Goal: Information Seeking & Learning: Learn about a topic

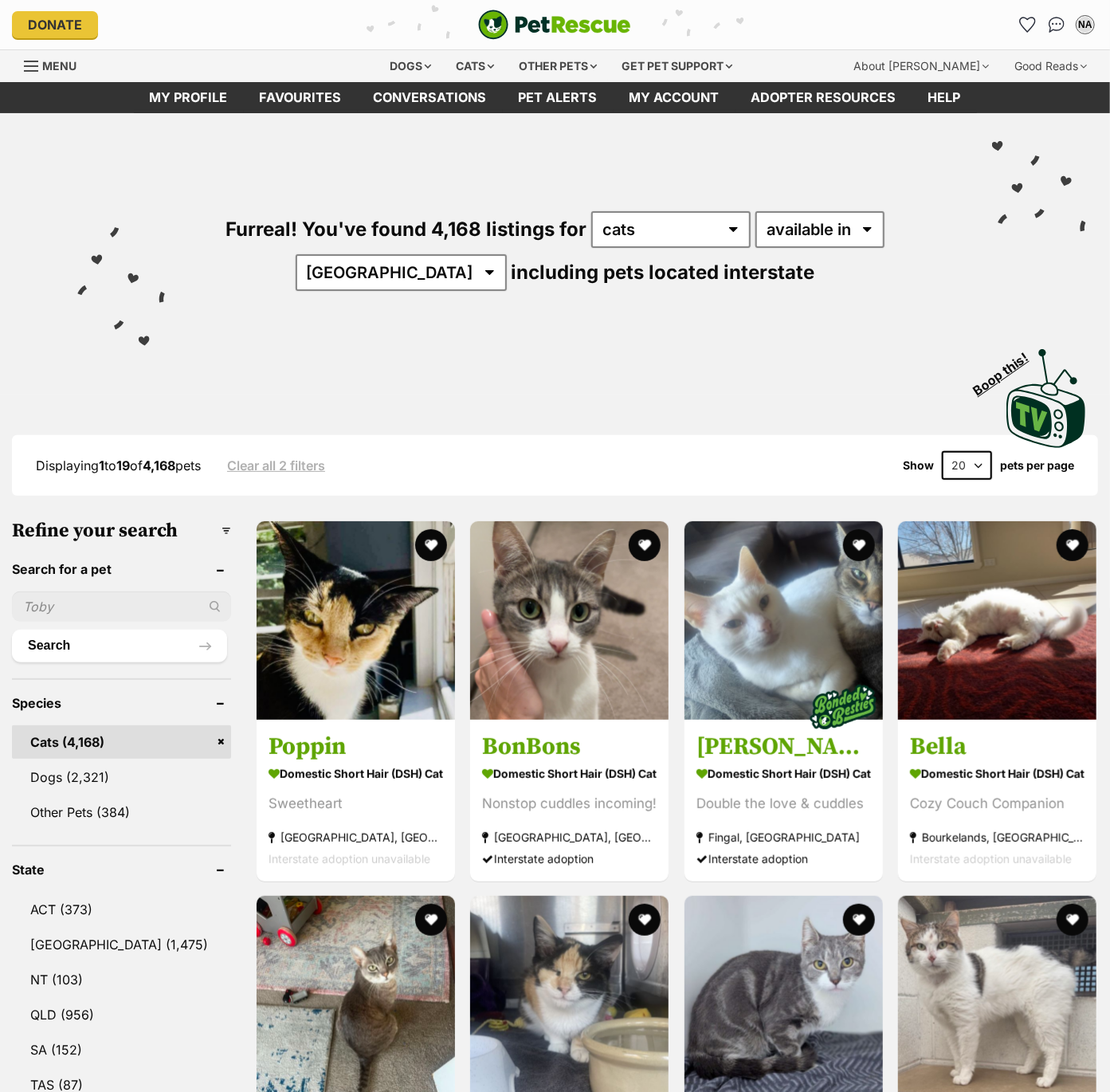
click at [967, 460] on select "20 40 60" at bounding box center [967, 465] width 51 height 29
click at [69, 941] on link "NSW (1,475)" at bounding box center [121, 944] width 219 height 33
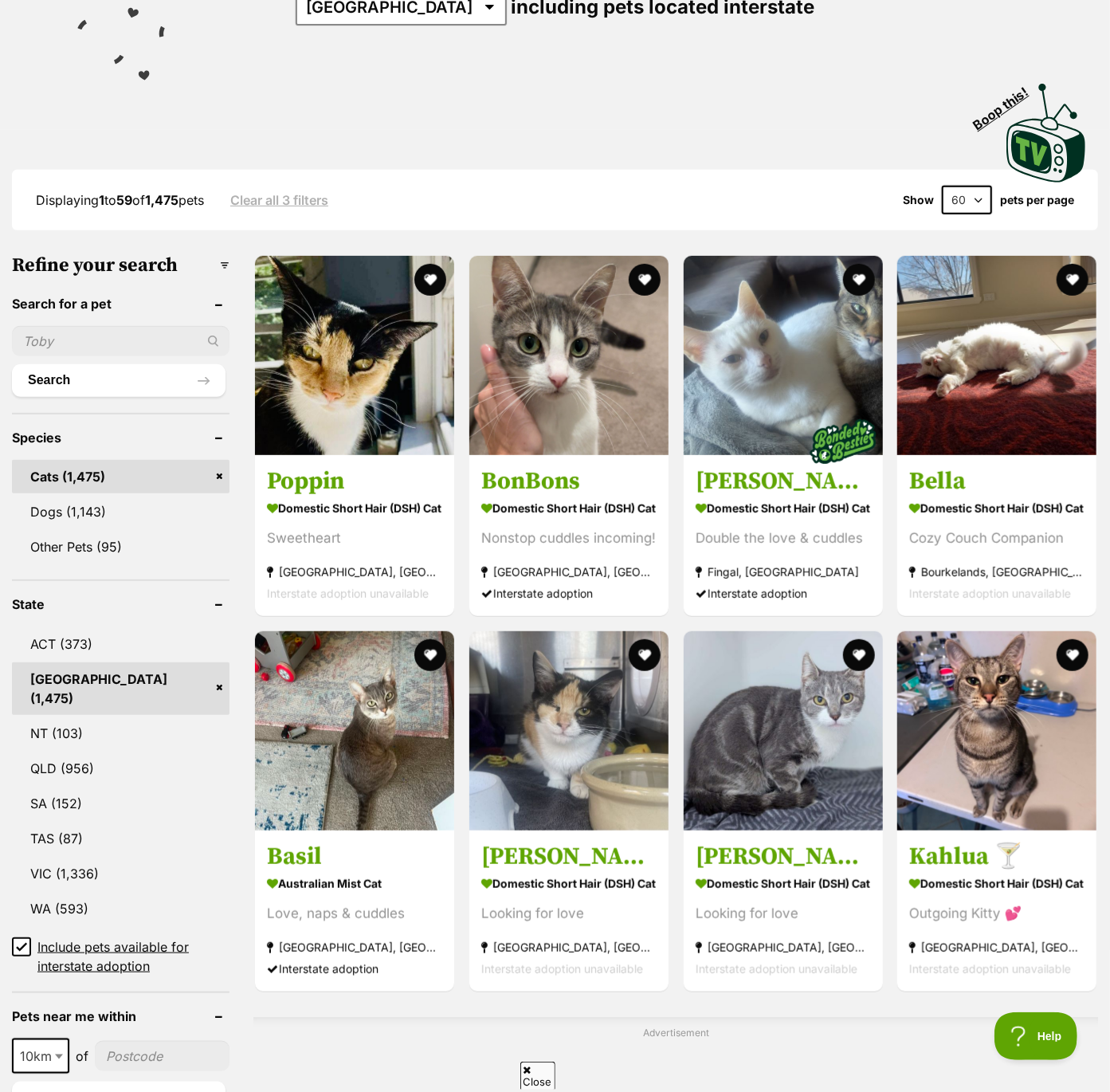
scroll to position [266, 0]
click at [23, 940] on icon at bounding box center [22, 946] width 11 height 11
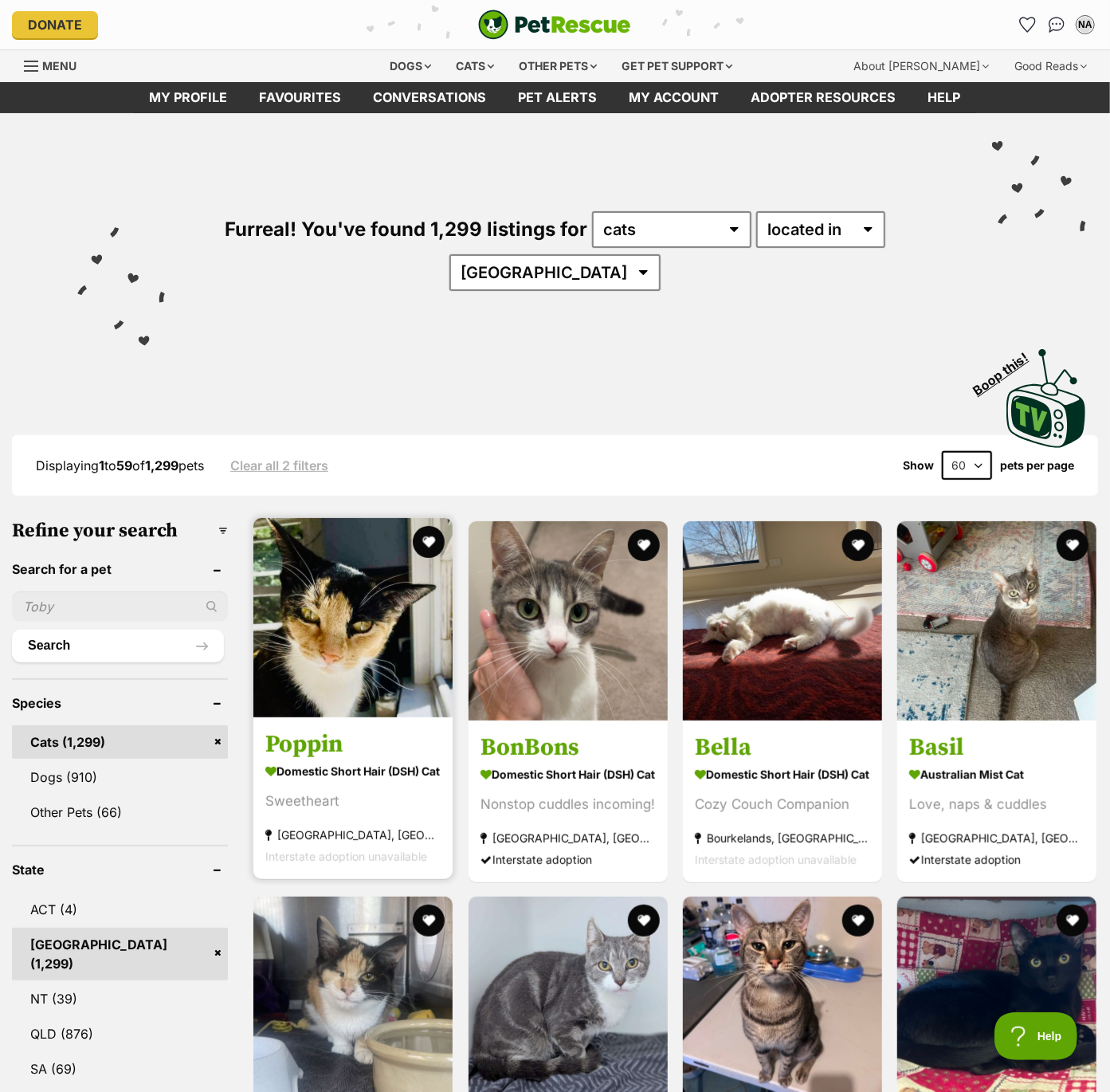
click at [328, 601] on img at bounding box center [353, 618] width 199 height 199
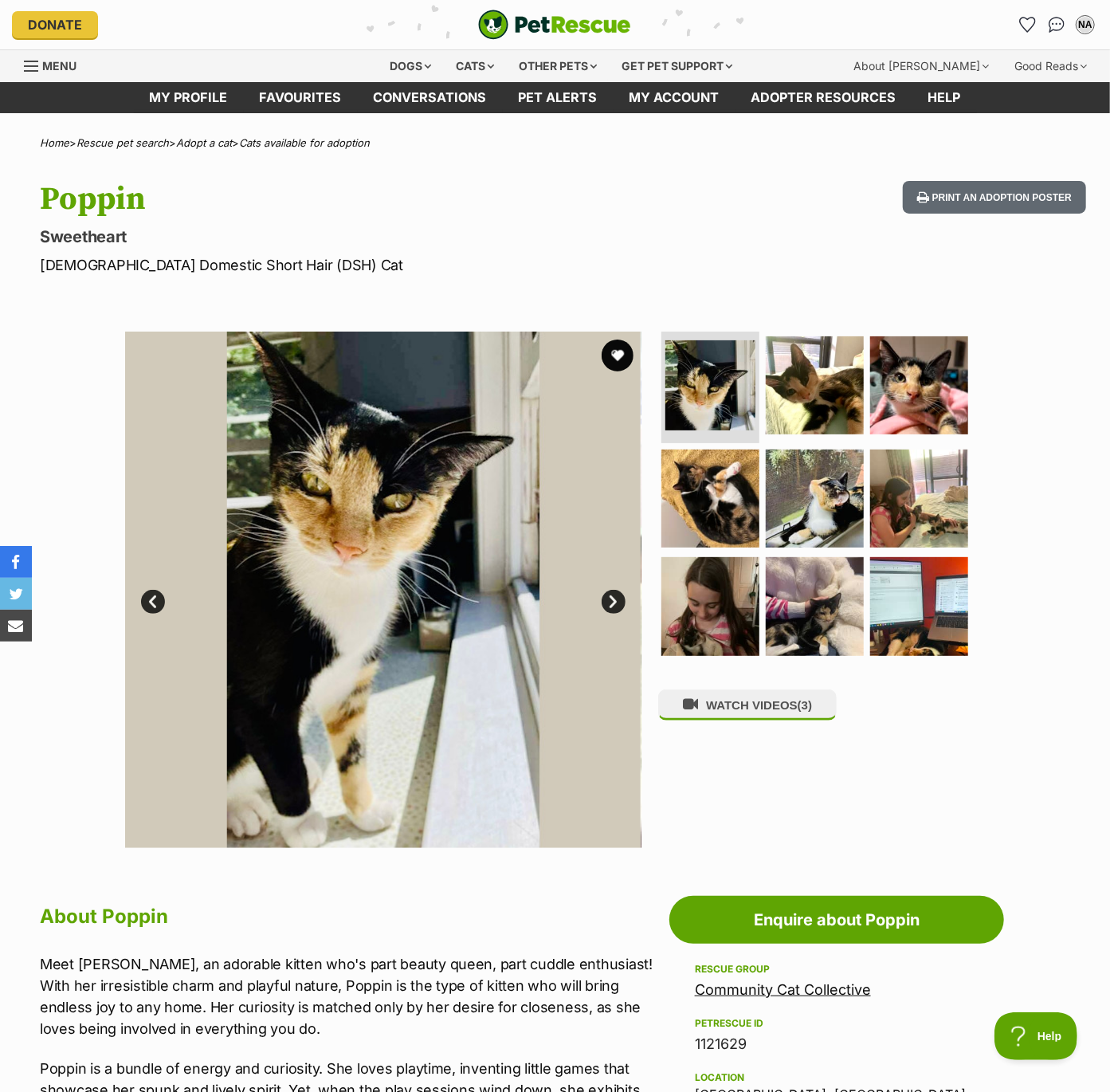
click at [610, 606] on link "Next" at bounding box center [613, 601] width 24 height 24
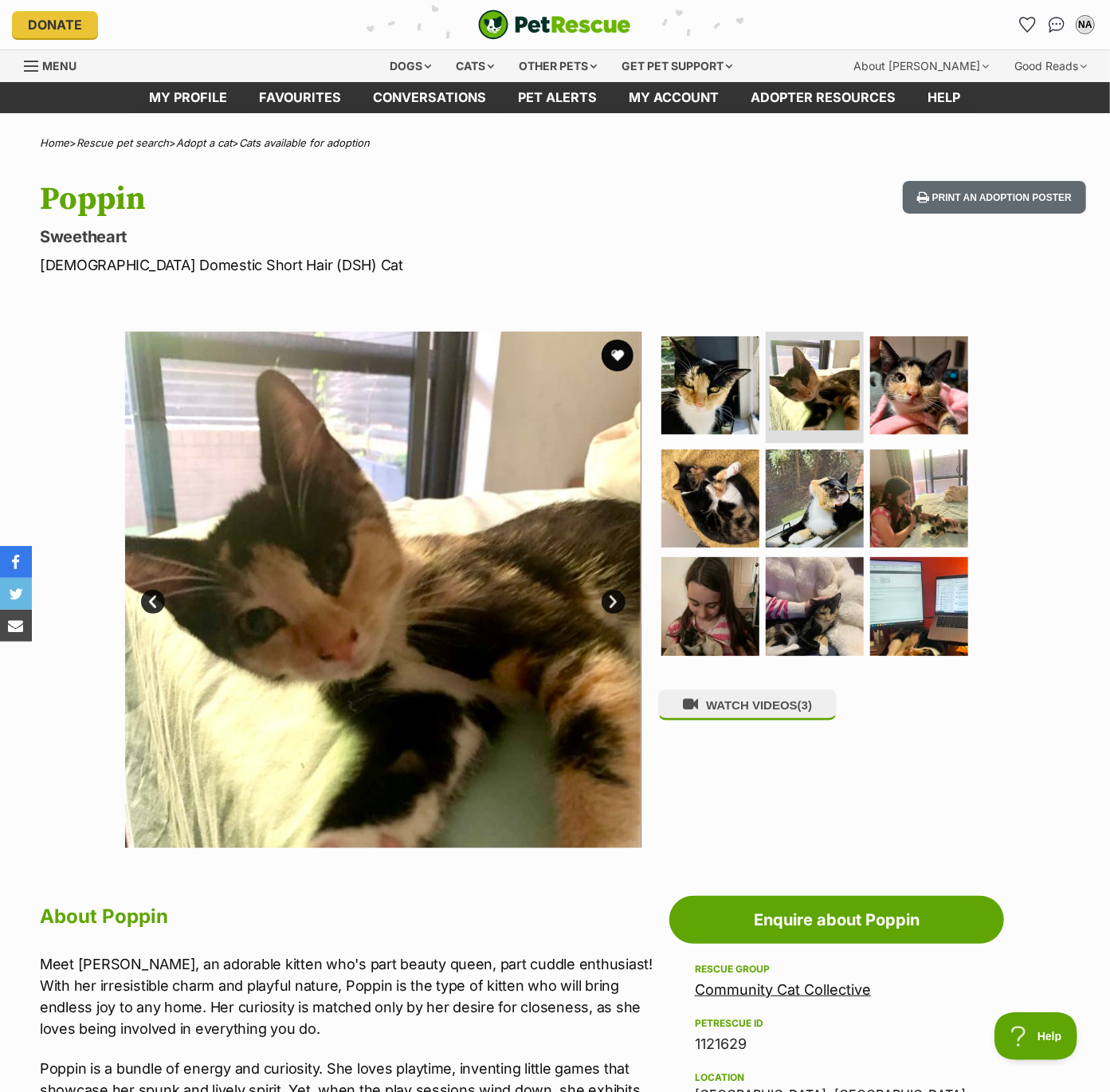
click at [611, 606] on link "Next" at bounding box center [613, 601] width 24 height 24
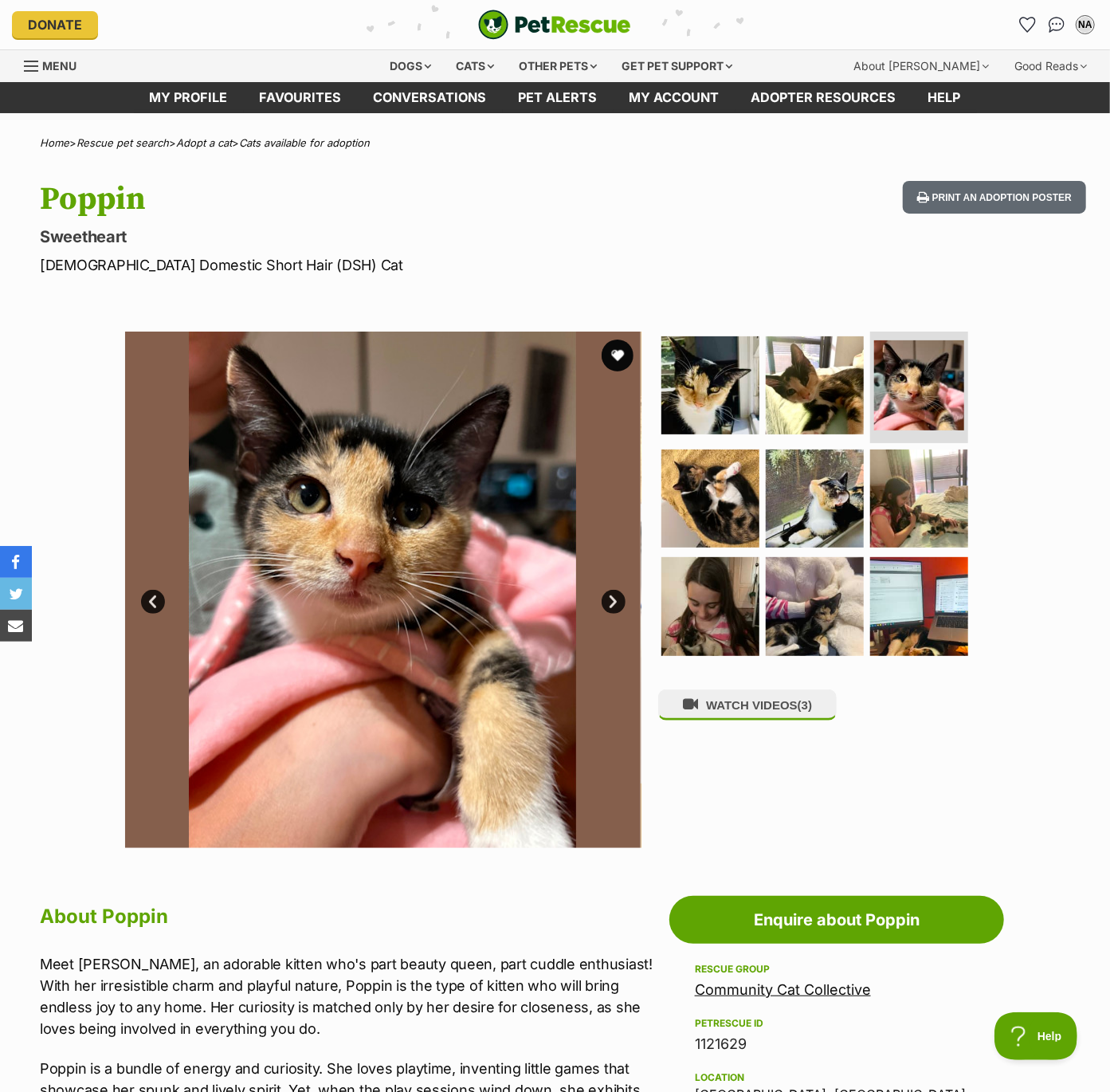
click at [611, 606] on link "Next" at bounding box center [613, 601] width 24 height 24
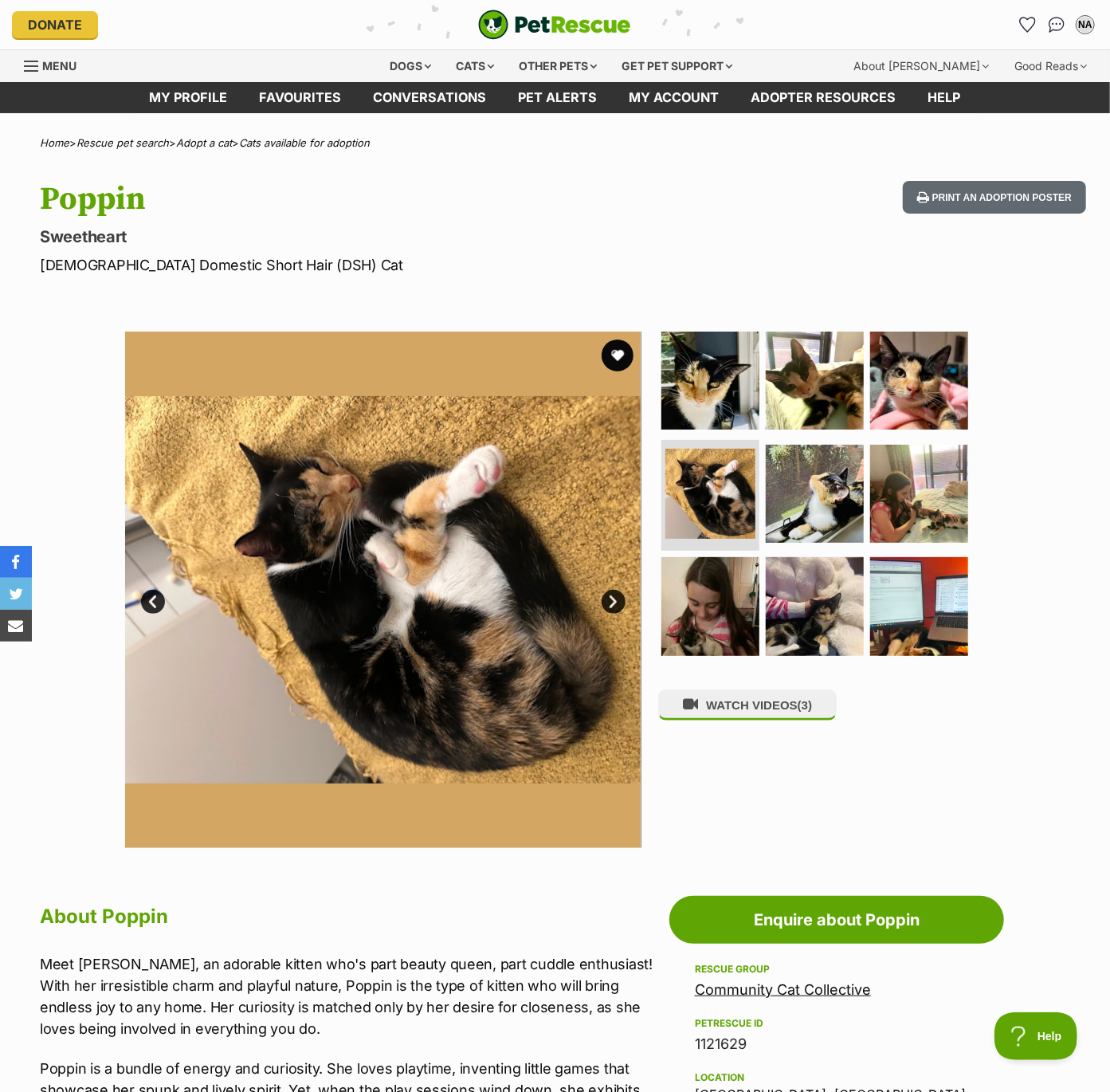
click at [613, 607] on link "Next" at bounding box center [613, 601] width 24 height 24
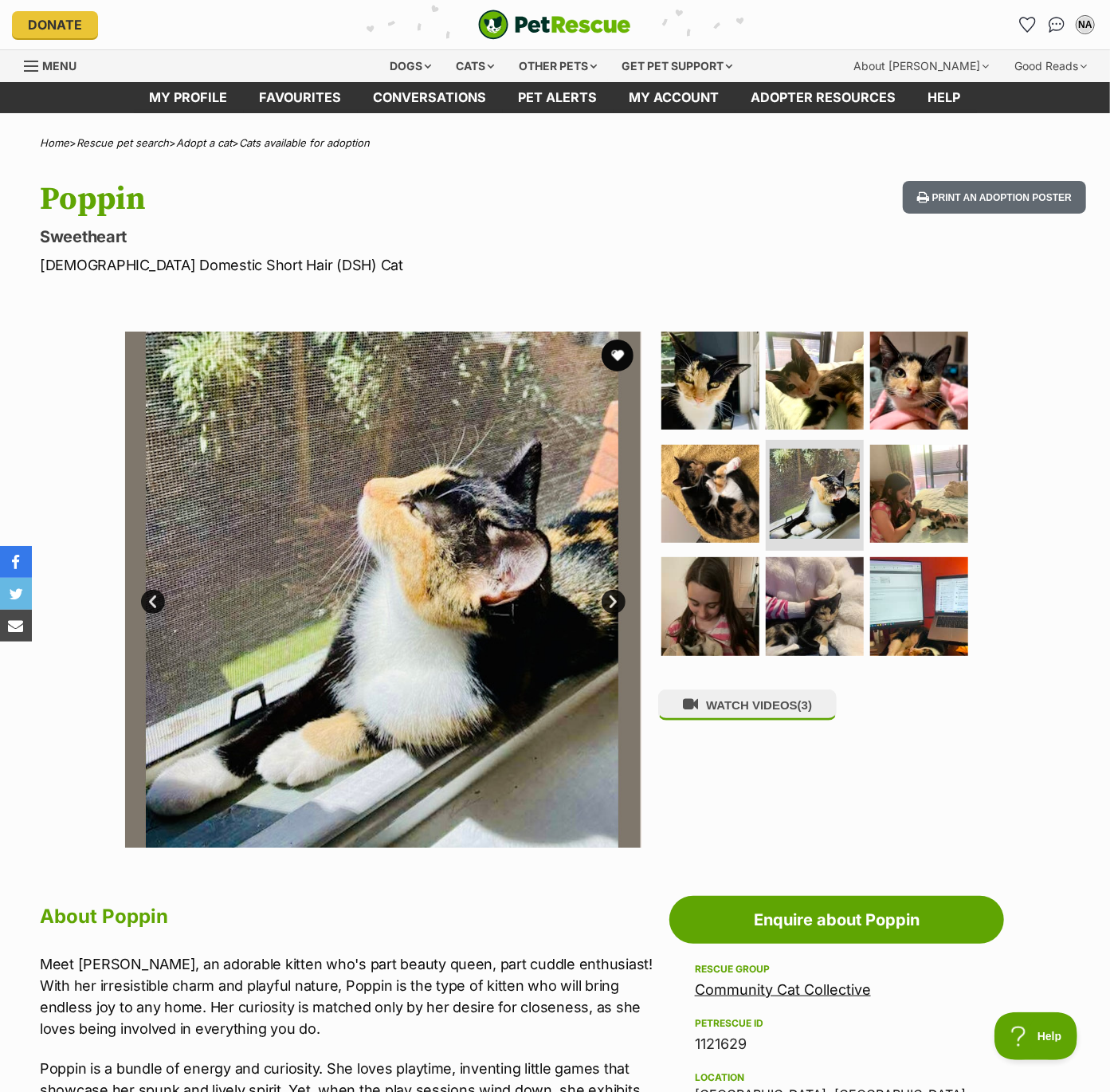
click at [615, 605] on link "Next" at bounding box center [613, 601] width 24 height 24
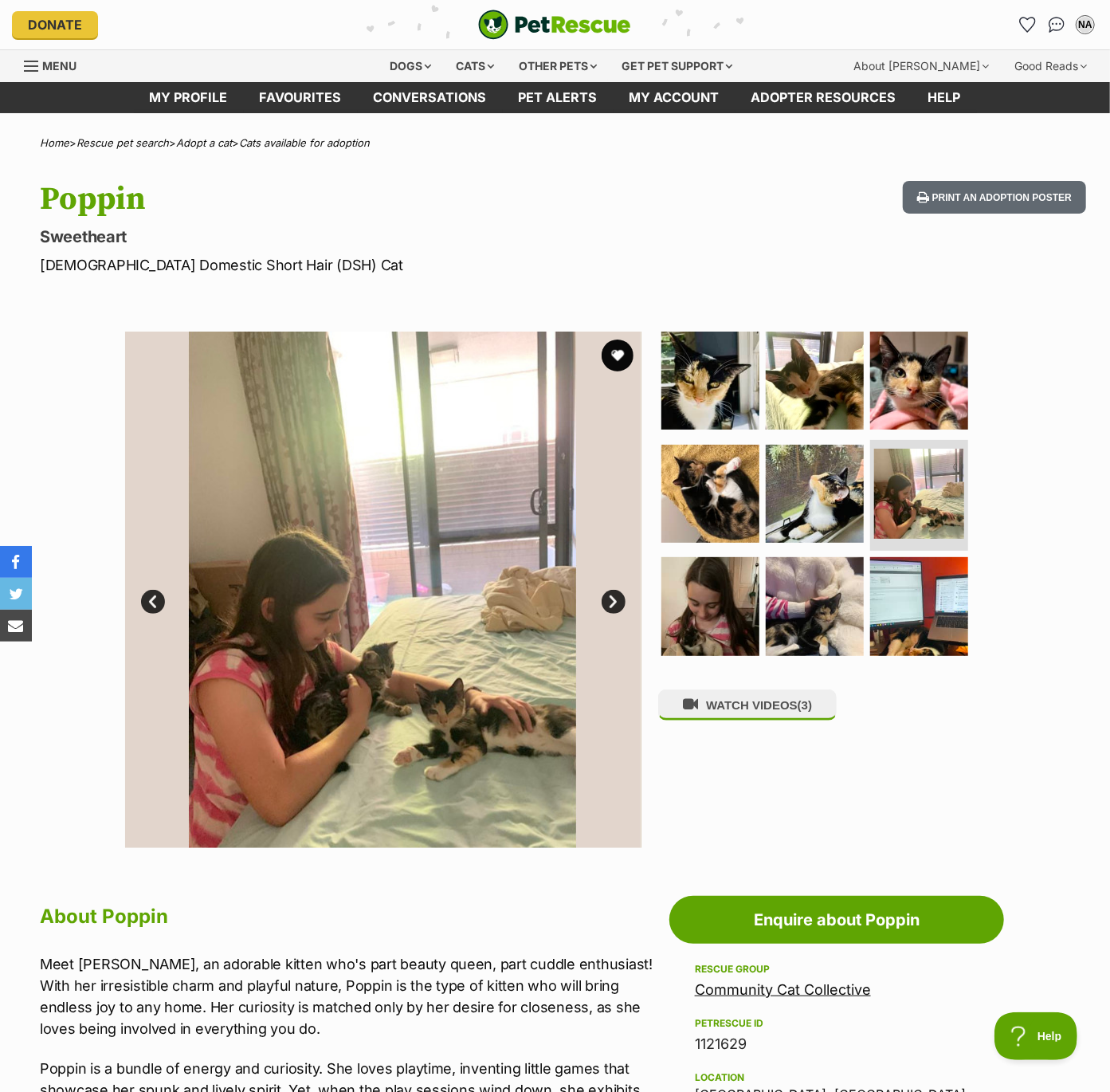
click at [616, 605] on link "Next" at bounding box center [613, 601] width 24 height 24
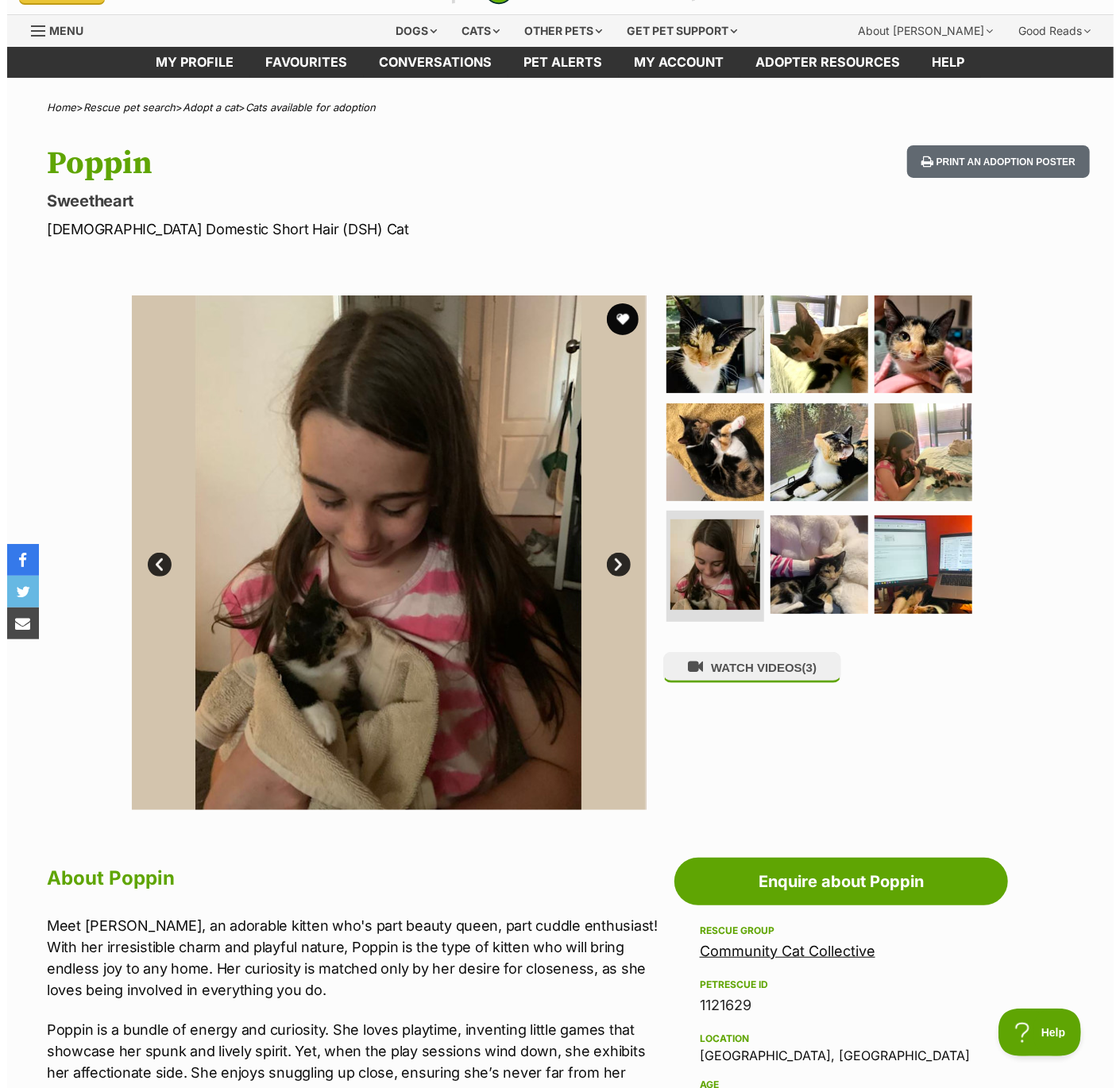
scroll to position [122, 0]
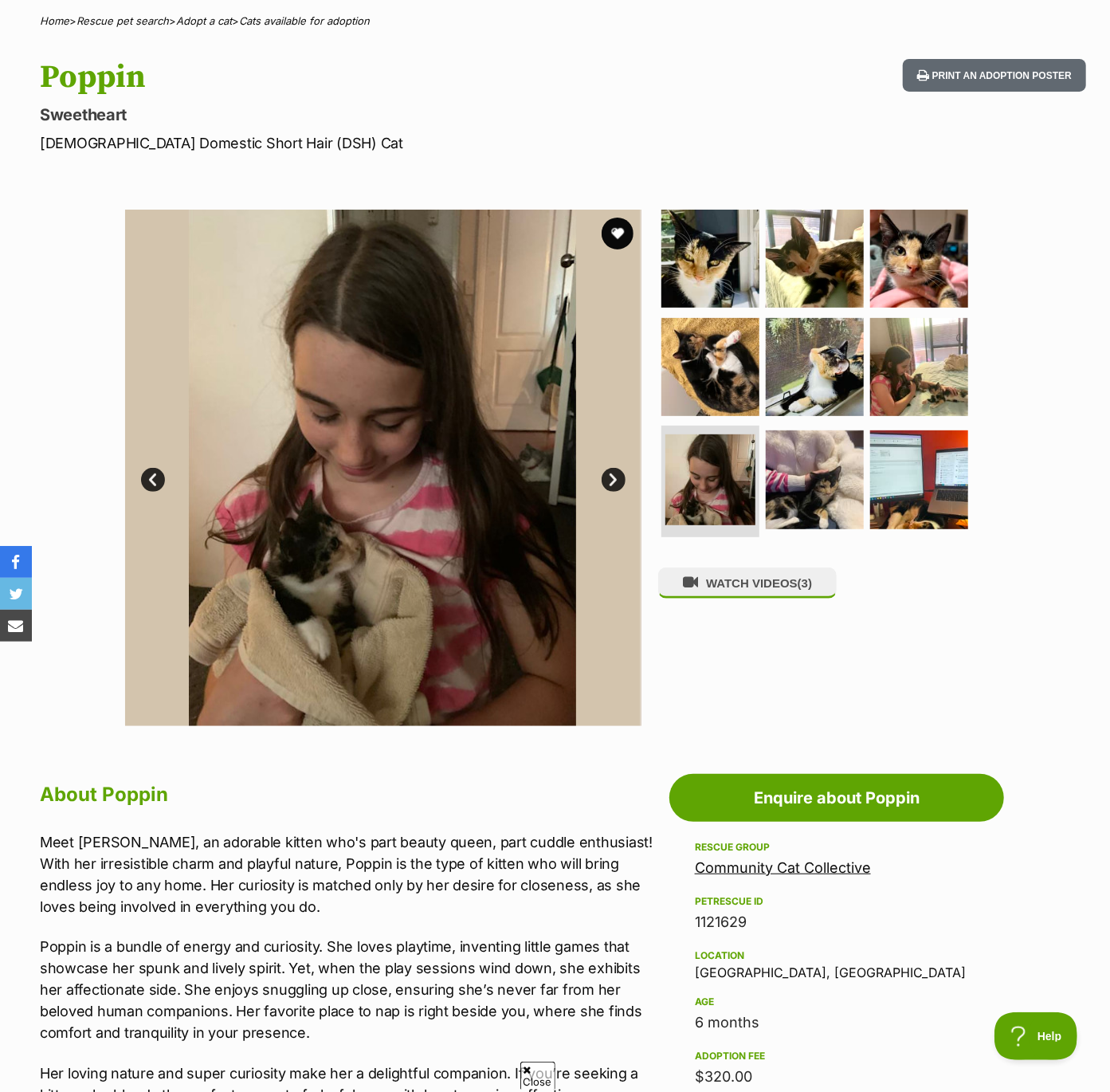
click at [609, 474] on link "Next" at bounding box center [613, 479] width 24 height 24
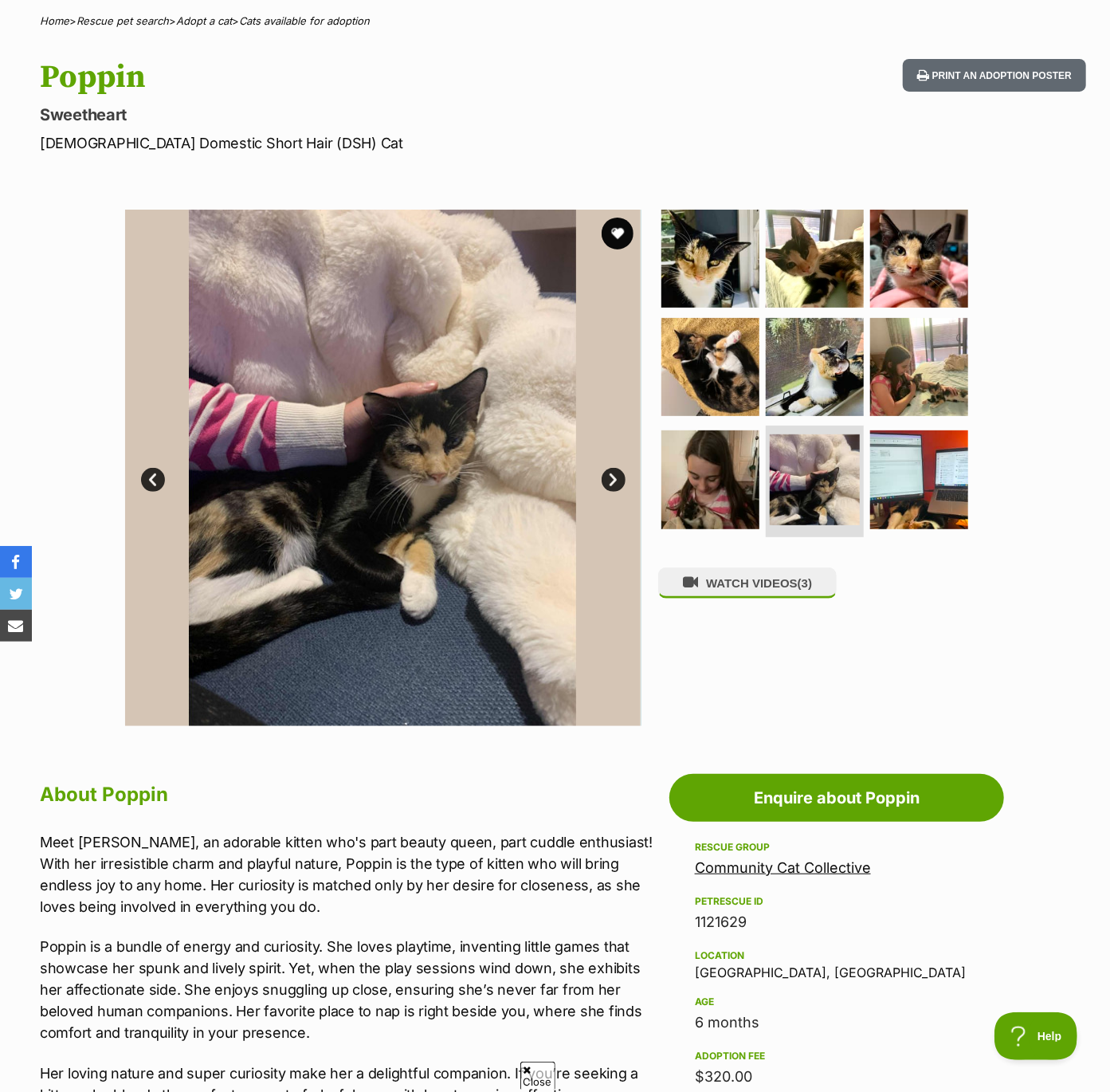
click at [609, 475] on link "Next" at bounding box center [613, 479] width 24 height 24
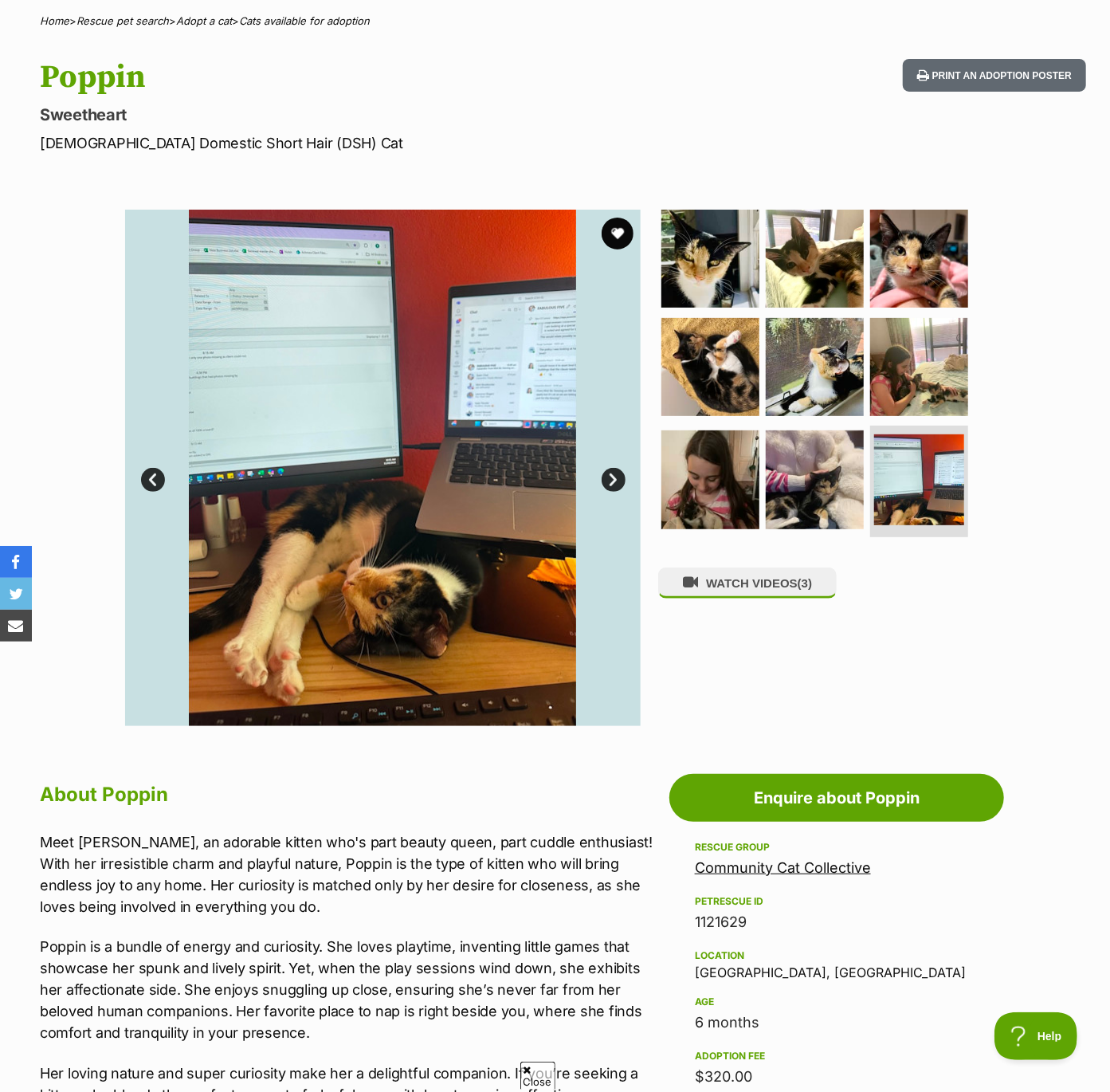
click at [609, 478] on link "Next" at bounding box center [613, 479] width 24 height 24
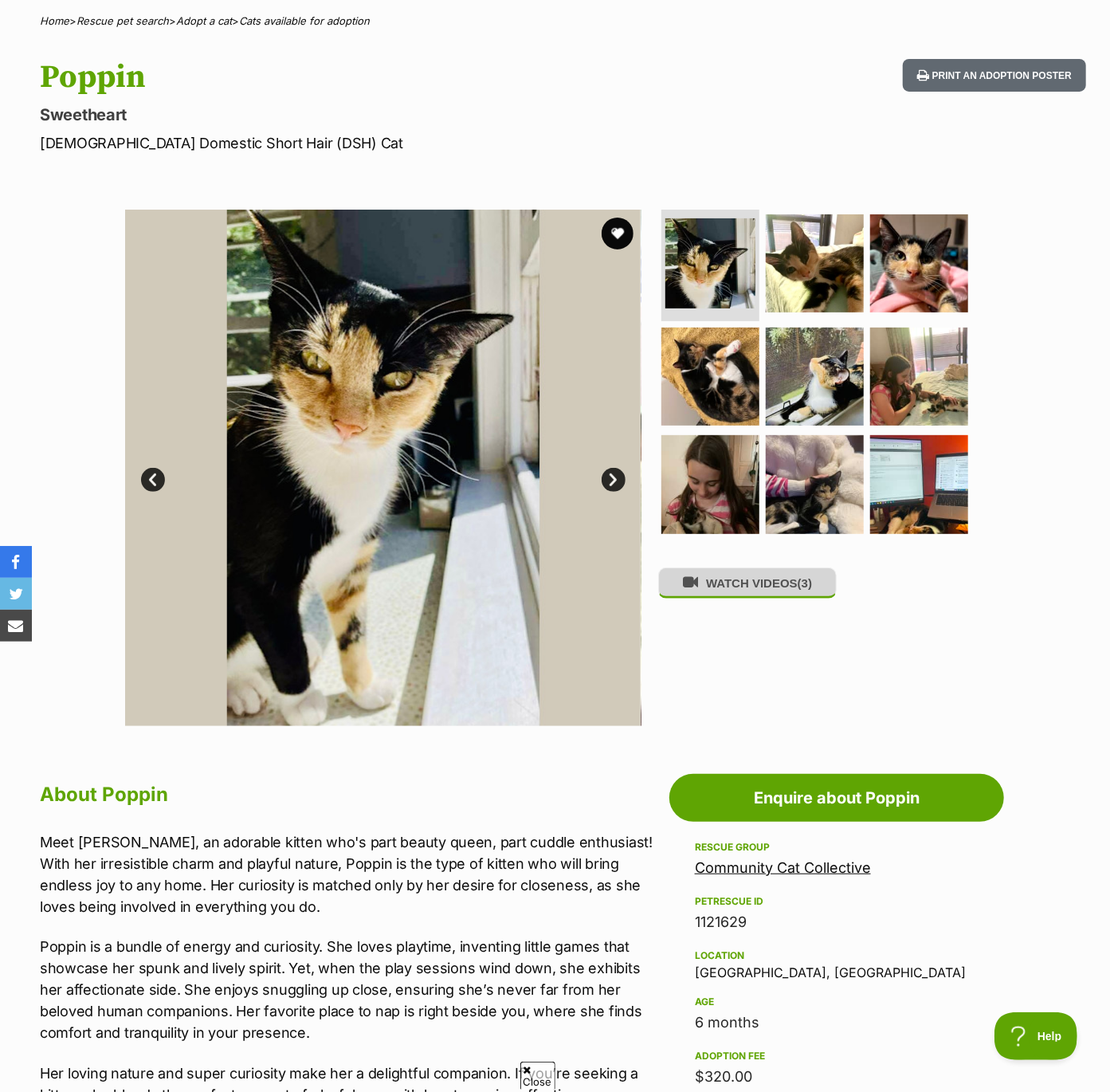
click at [764, 590] on button "WATCH VIDEOS (3)" at bounding box center [747, 583] width 178 height 31
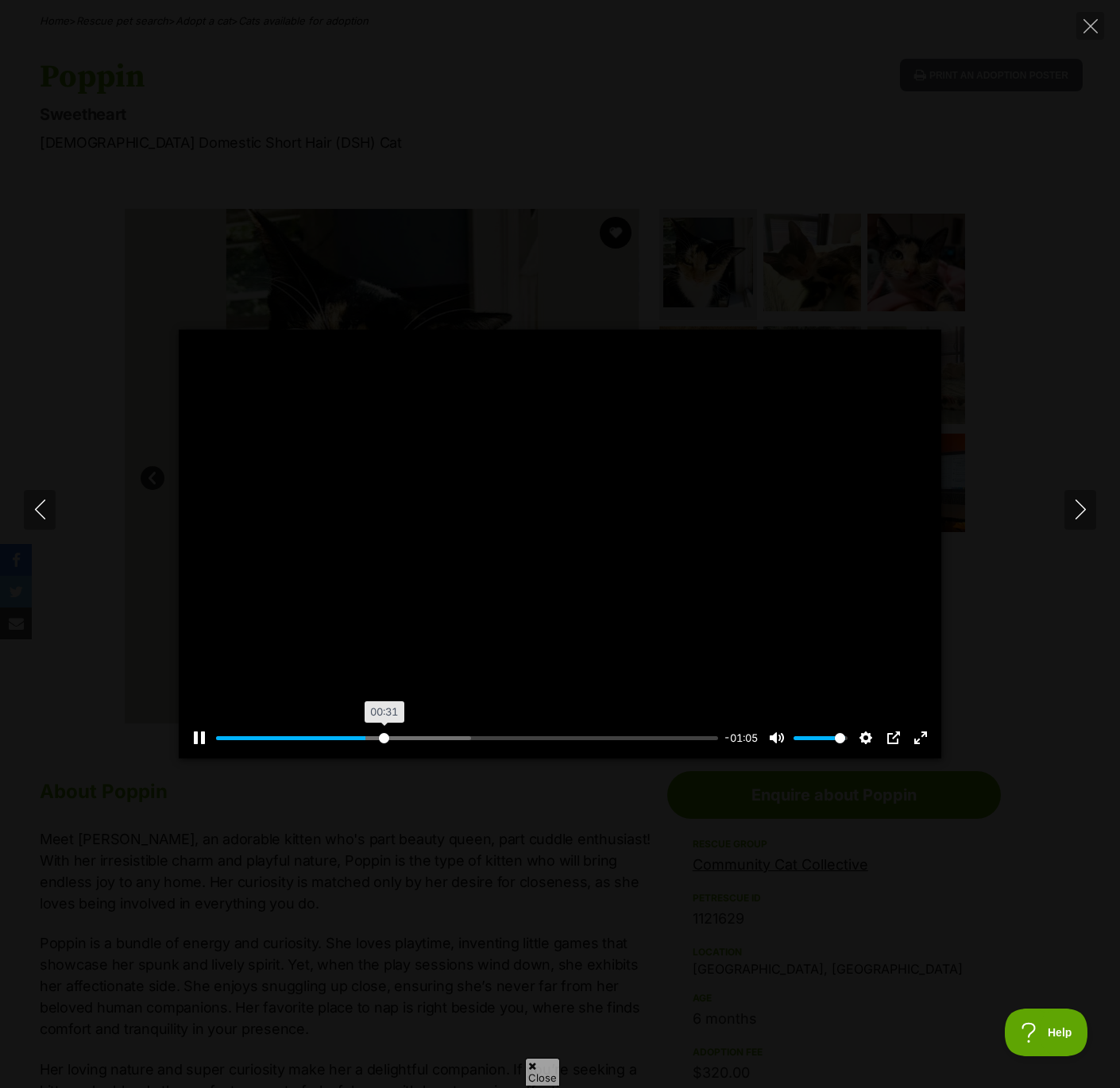
click at [383, 739] on input "Seek" at bounding box center [467, 738] width 502 height 15
click at [403, 738] on input "Seek" at bounding box center [467, 738] width 502 height 15
click at [431, 738] on input "Seek" at bounding box center [467, 738] width 502 height 15
click at [525, 736] on input "Seek" at bounding box center [467, 738] width 502 height 15
click at [595, 736] on input "Seek" at bounding box center [467, 738] width 502 height 15
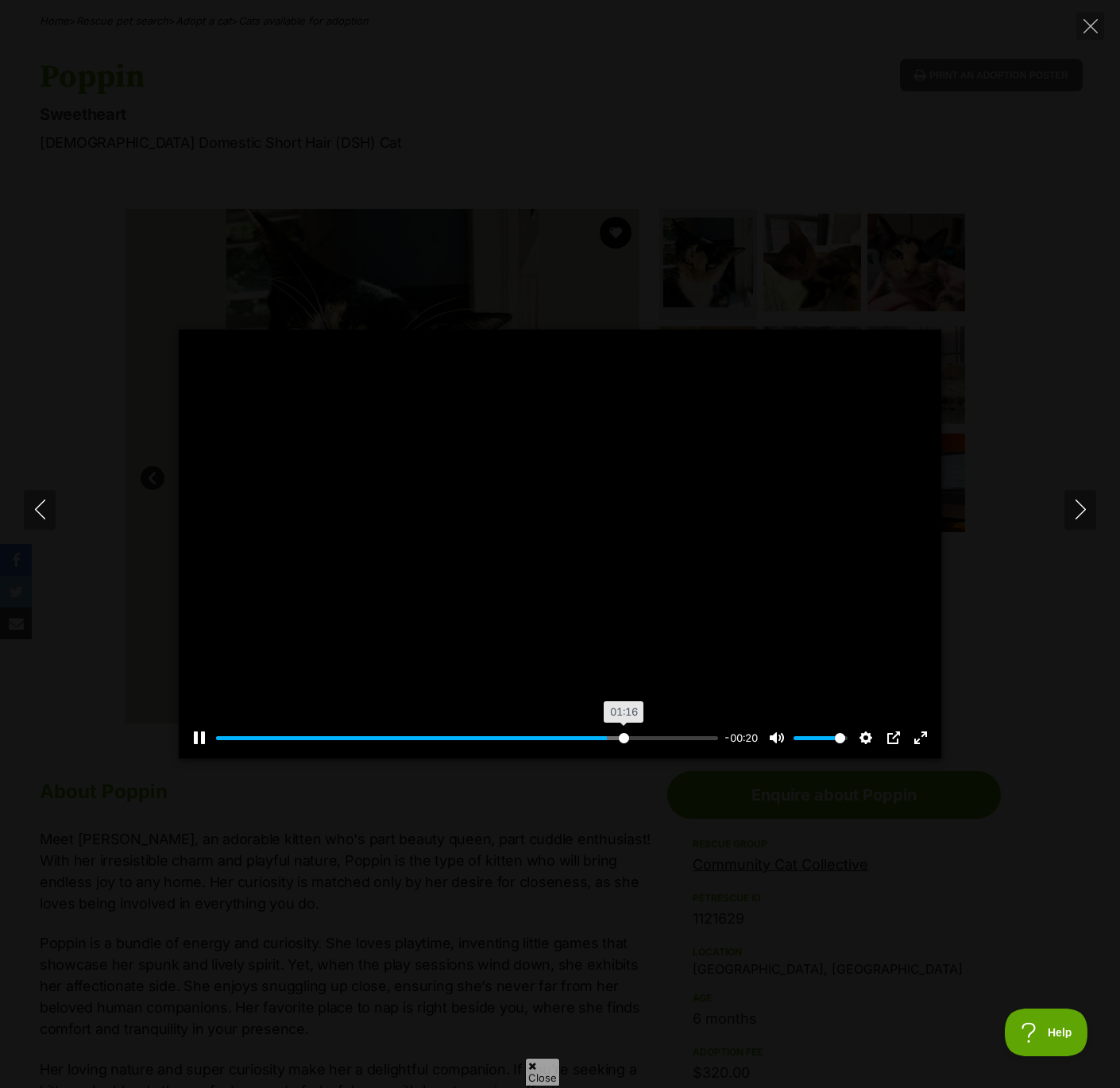
click at [622, 740] on input "Seek" at bounding box center [467, 738] width 502 height 15
click at [651, 736] on input "Seek" at bounding box center [467, 738] width 502 height 15
click at [663, 738] on input "Seek" at bounding box center [467, 738] width 502 height 15
click at [677, 739] on input "Seek" at bounding box center [467, 738] width 502 height 15
click at [698, 739] on input "Seek" at bounding box center [467, 738] width 502 height 15
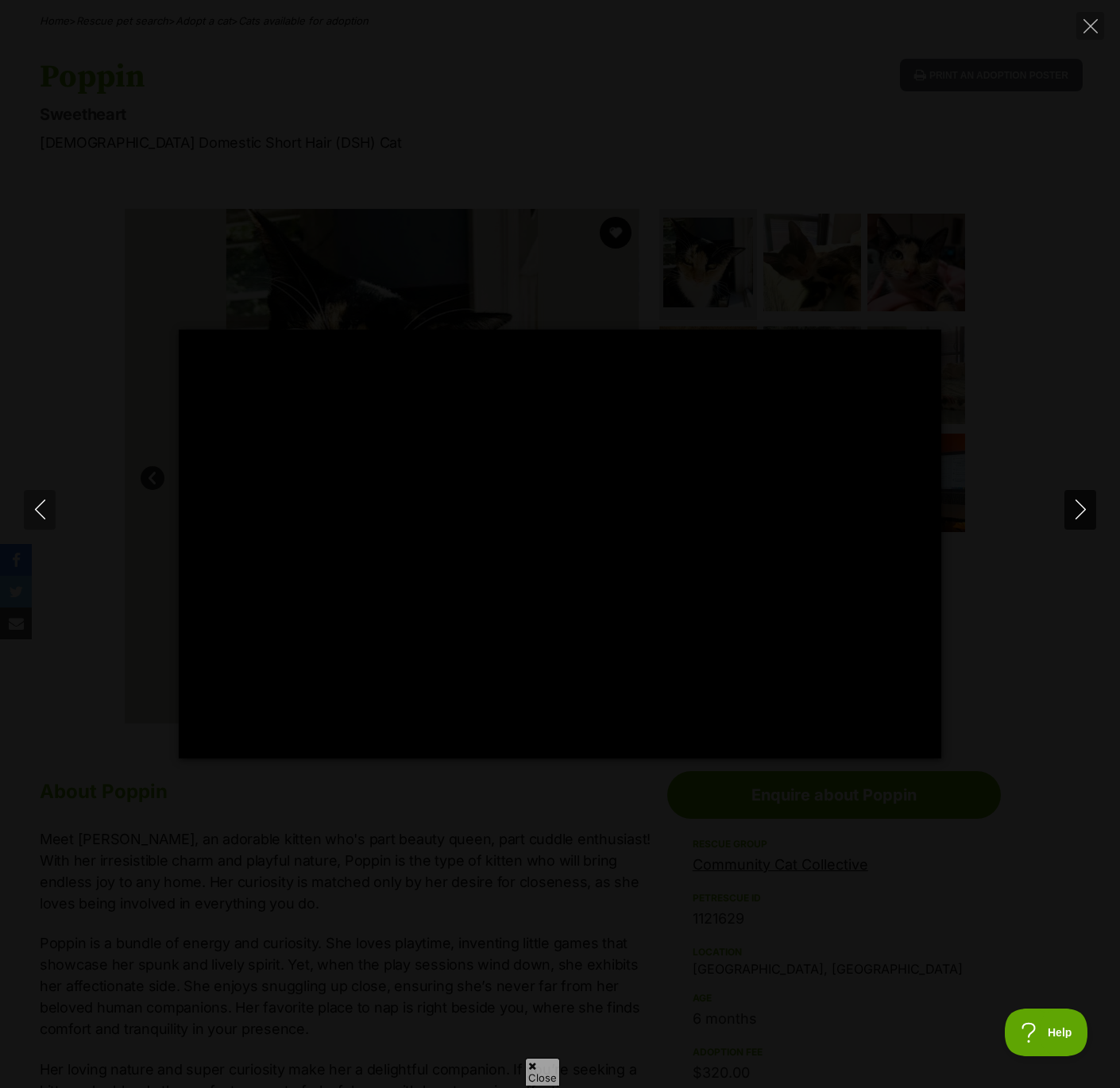
click at [1084, 510] on icon "Next" at bounding box center [1079, 509] width 11 height 19
type input "98.97"
click at [1084, 509] on icon "Next" at bounding box center [1079, 509] width 11 height 19
type input "14.25"
type input "21.91"
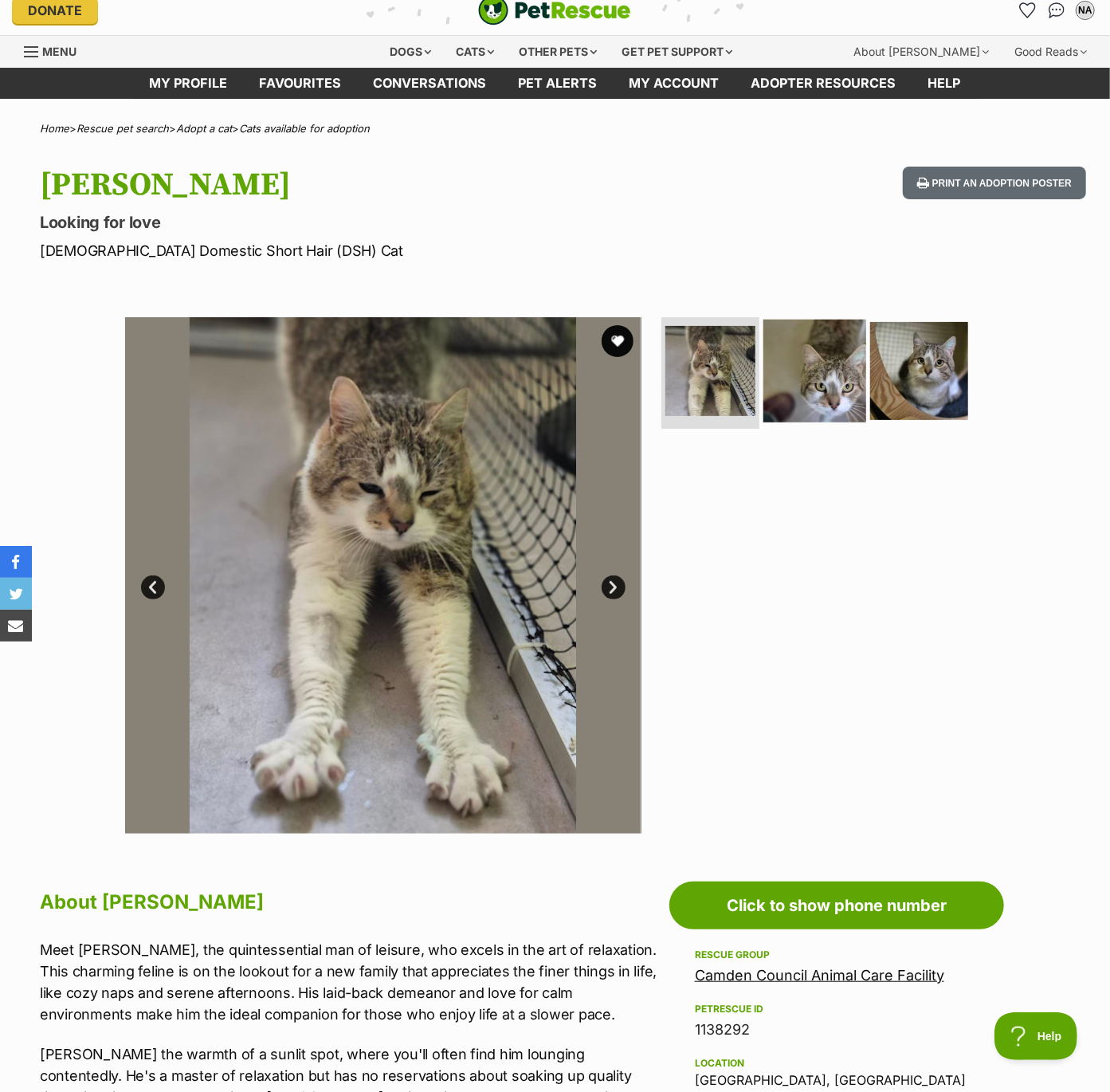
scroll to position [16, 0]
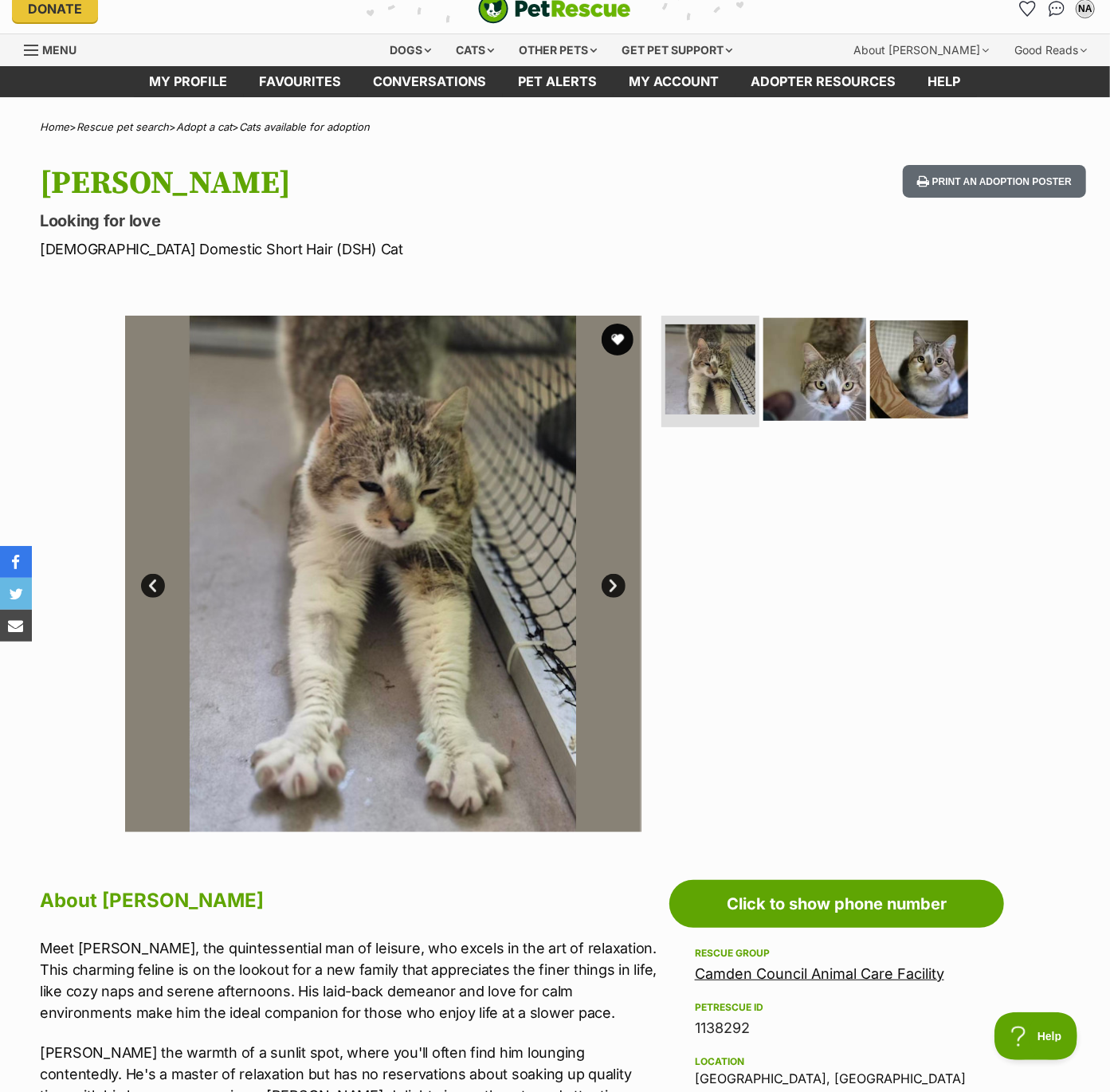
click at [851, 364] on img at bounding box center [815, 369] width 103 height 103
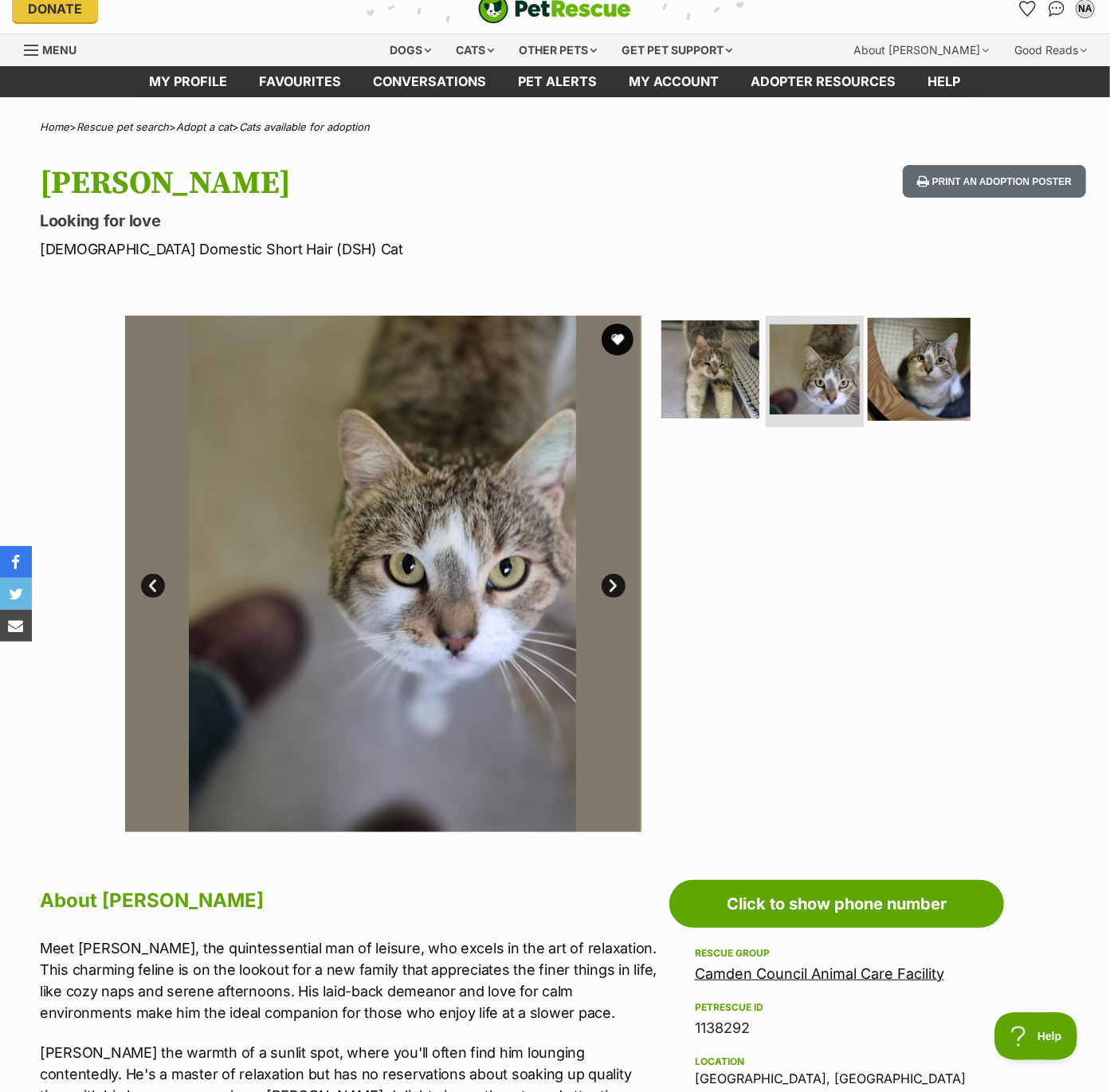
click at [904, 365] on img at bounding box center [919, 369] width 103 height 103
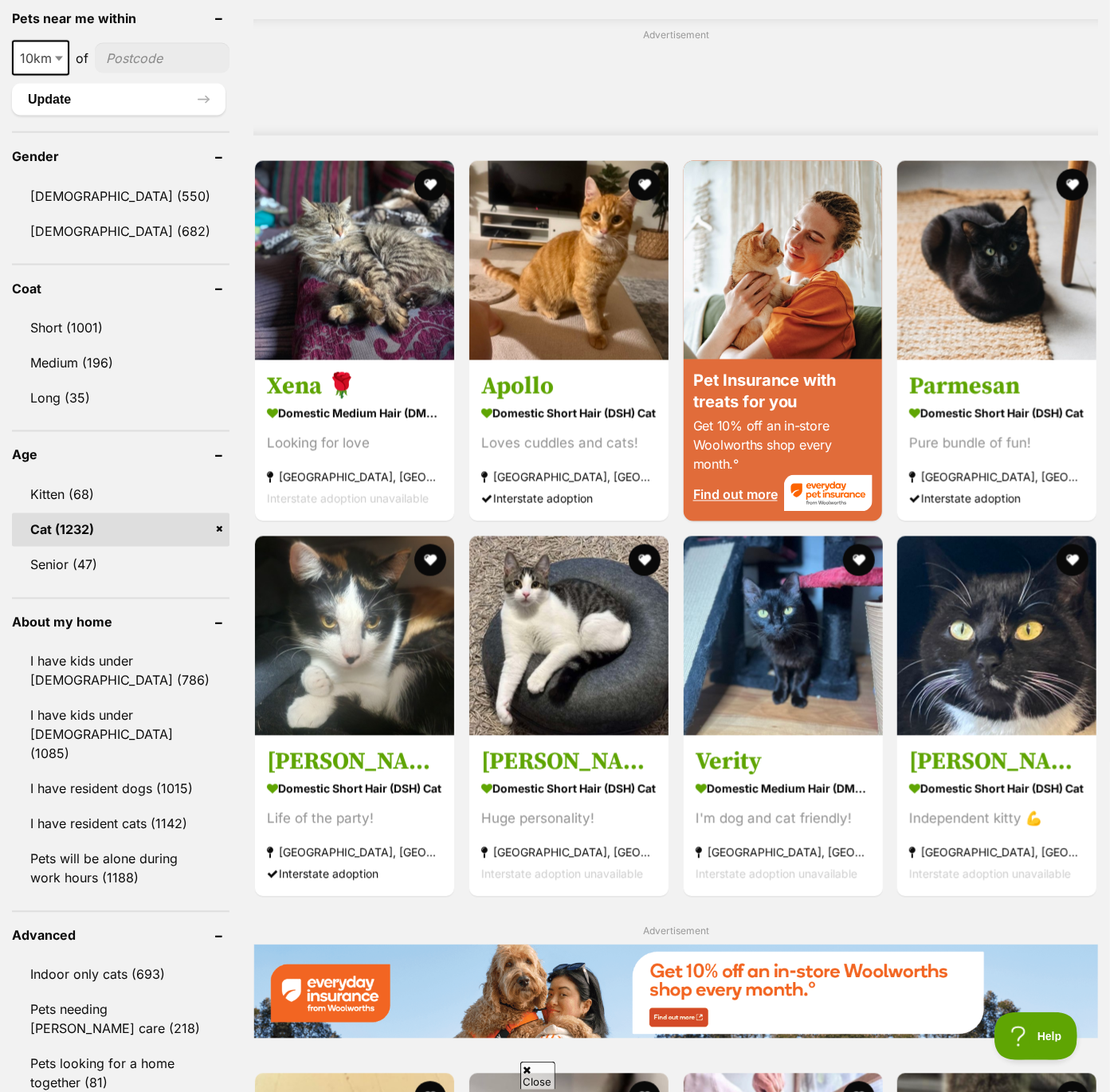
scroll to position [1254, 0]
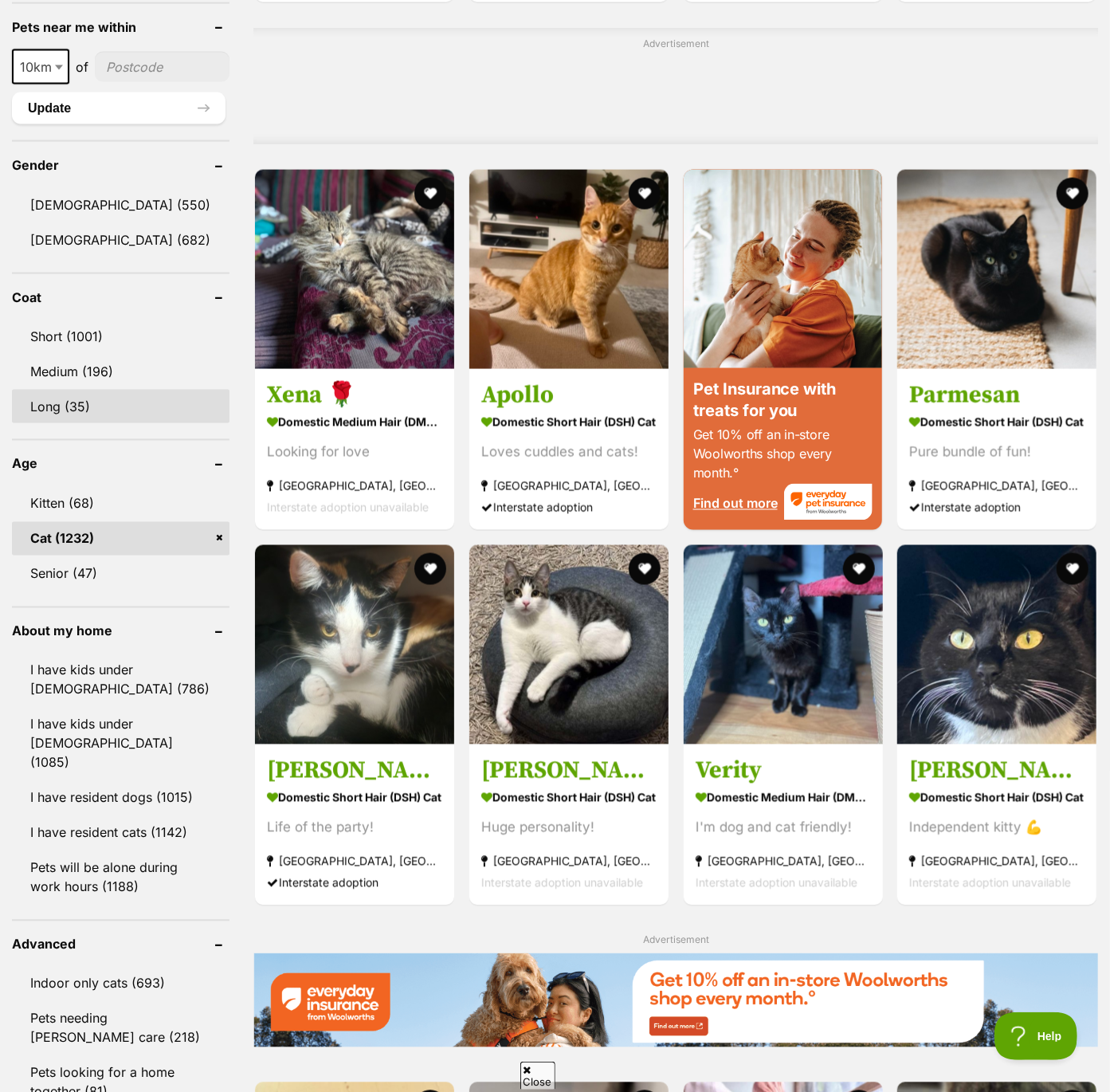
click at [75, 390] on link "Long (35)" at bounding box center [121, 406] width 218 height 33
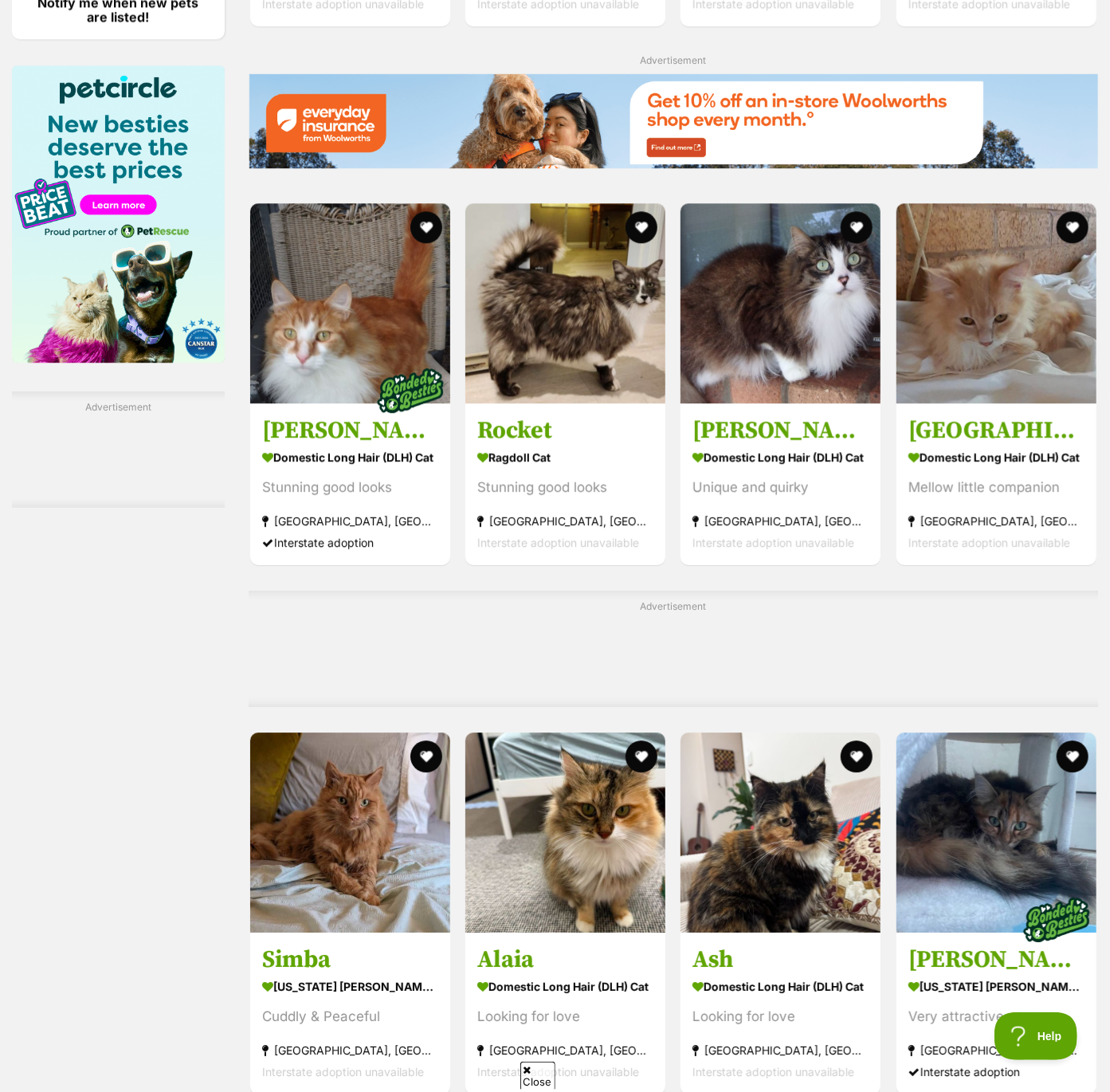
scroll to position [2242, 0]
